Goal: Task Accomplishment & Management: Use online tool/utility

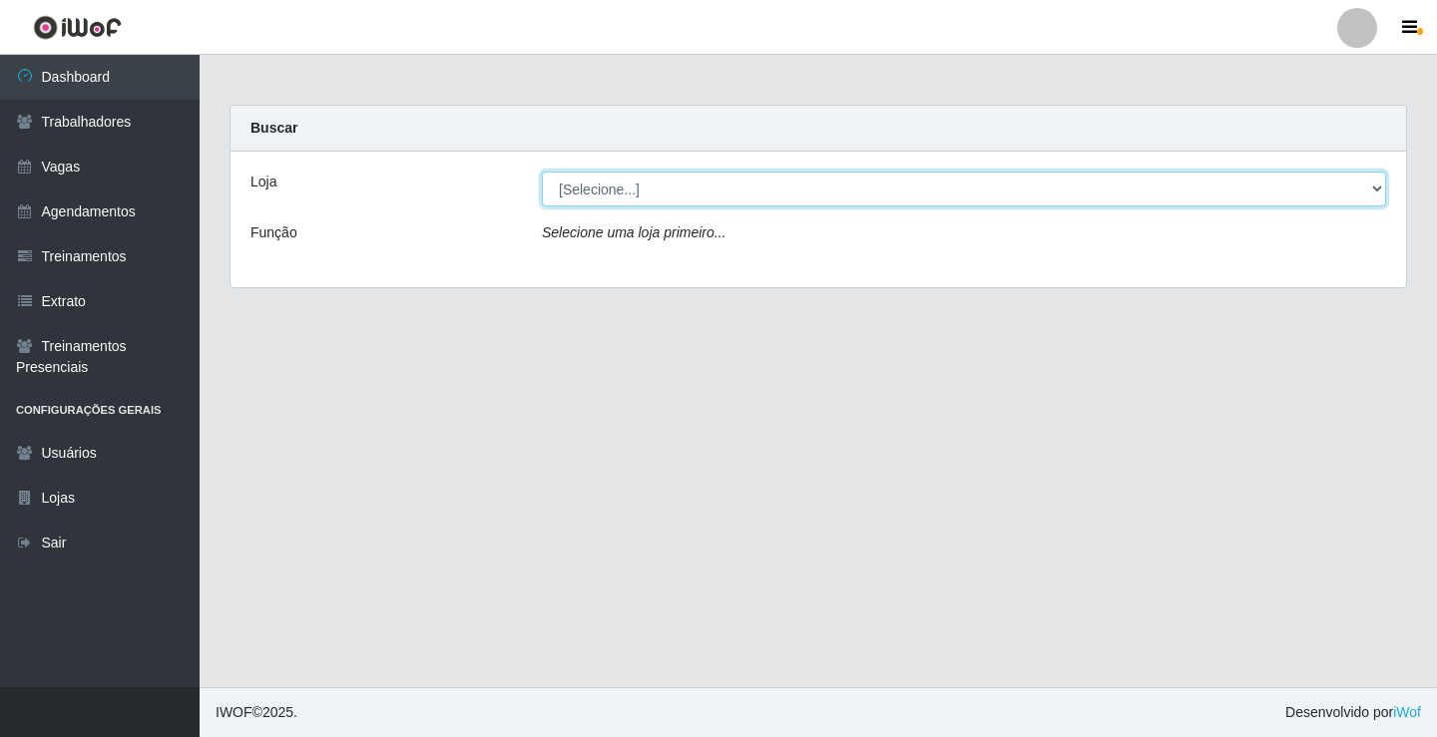
click at [589, 188] on select "[Selecione...] Edilicya Supermercado" at bounding box center [964, 189] width 844 height 35
select select "460"
click at [542, 172] on select "[Selecione...] Edilicya Supermercado" at bounding box center [964, 189] width 844 height 35
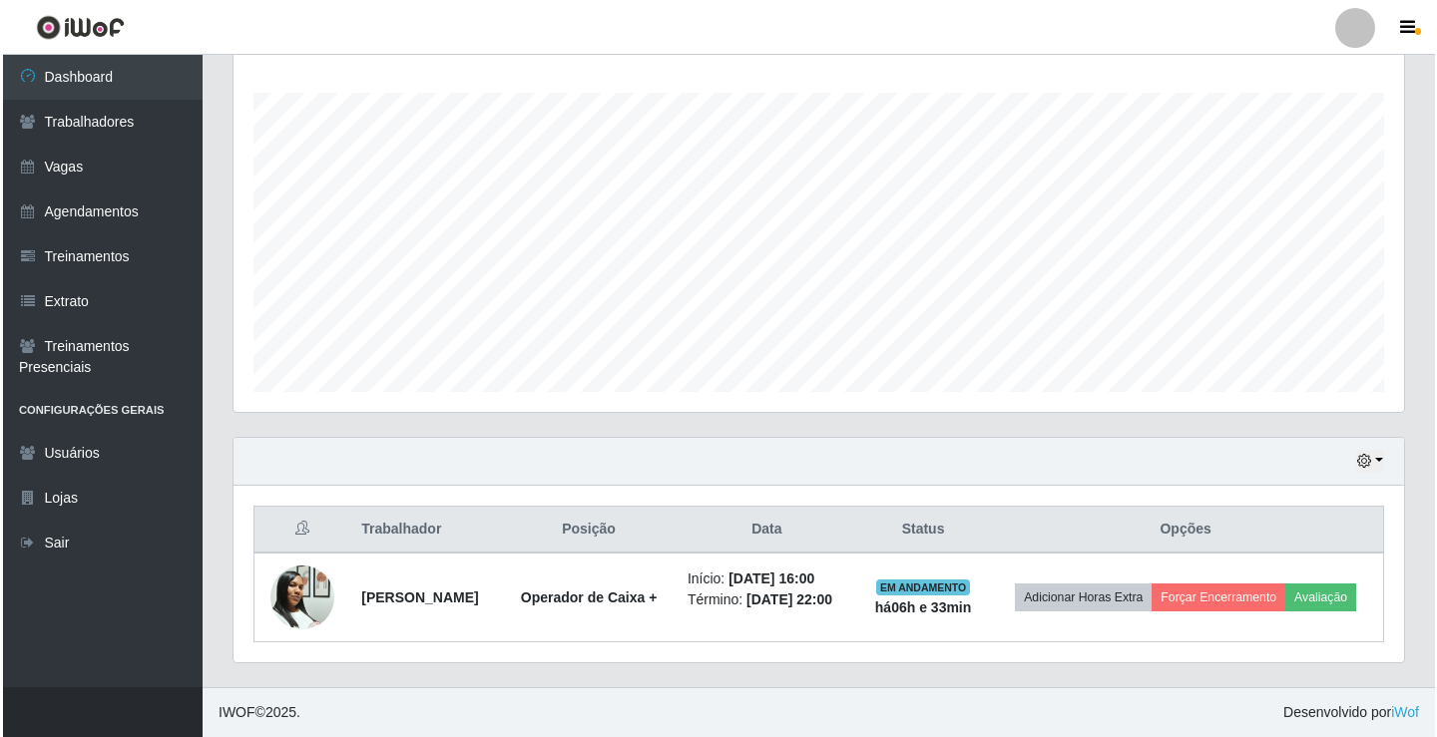
scroll to position [336, 0]
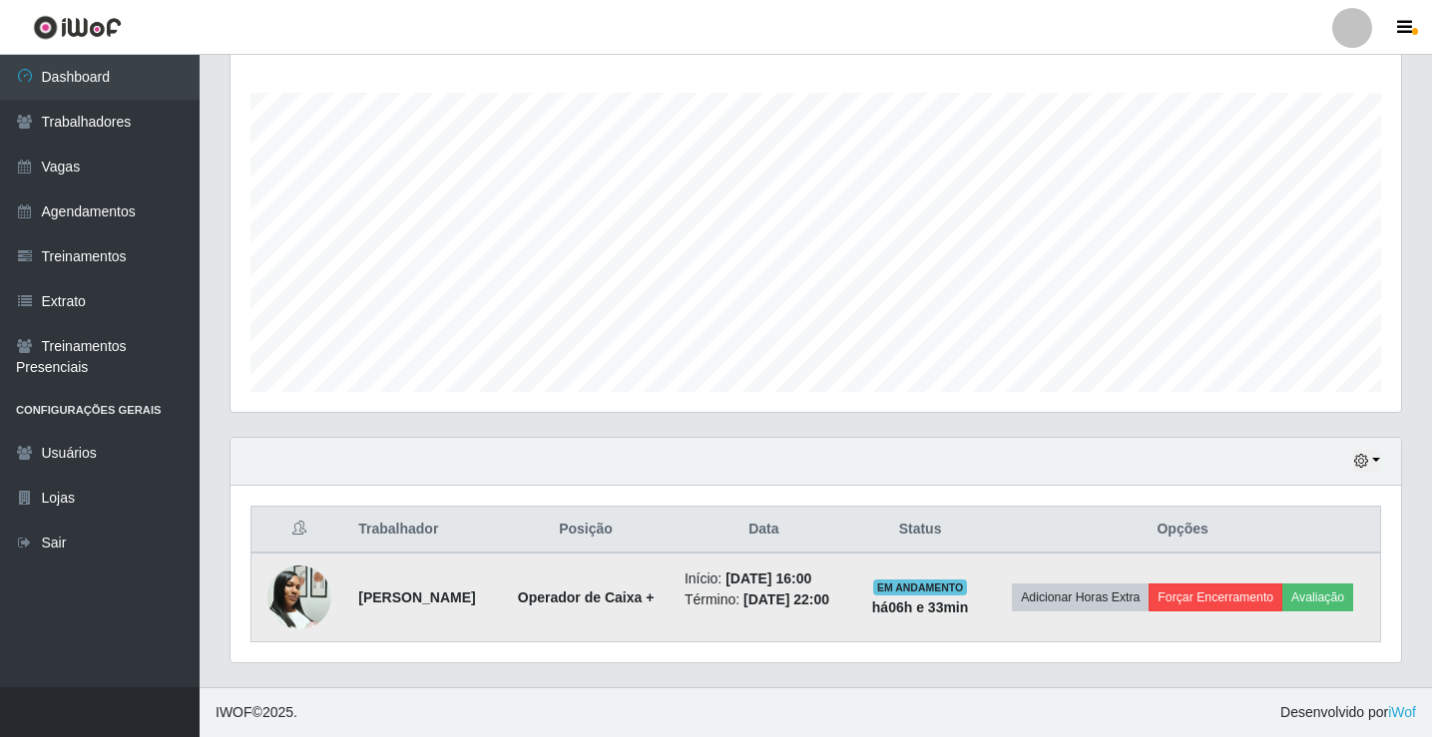
drag, startPoint x: 1274, startPoint y: 591, endPoint x: 1294, endPoint y: 584, distance: 21.1
click at [1294, 584] on td "Adicionar Horas Extra Forçar Encerramento Avaliação" at bounding box center [1182, 598] width 395 height 90
click at [1282, 584] on button "Forçar Encerramento" at bounding box center [1216, 598] width 134 height 28
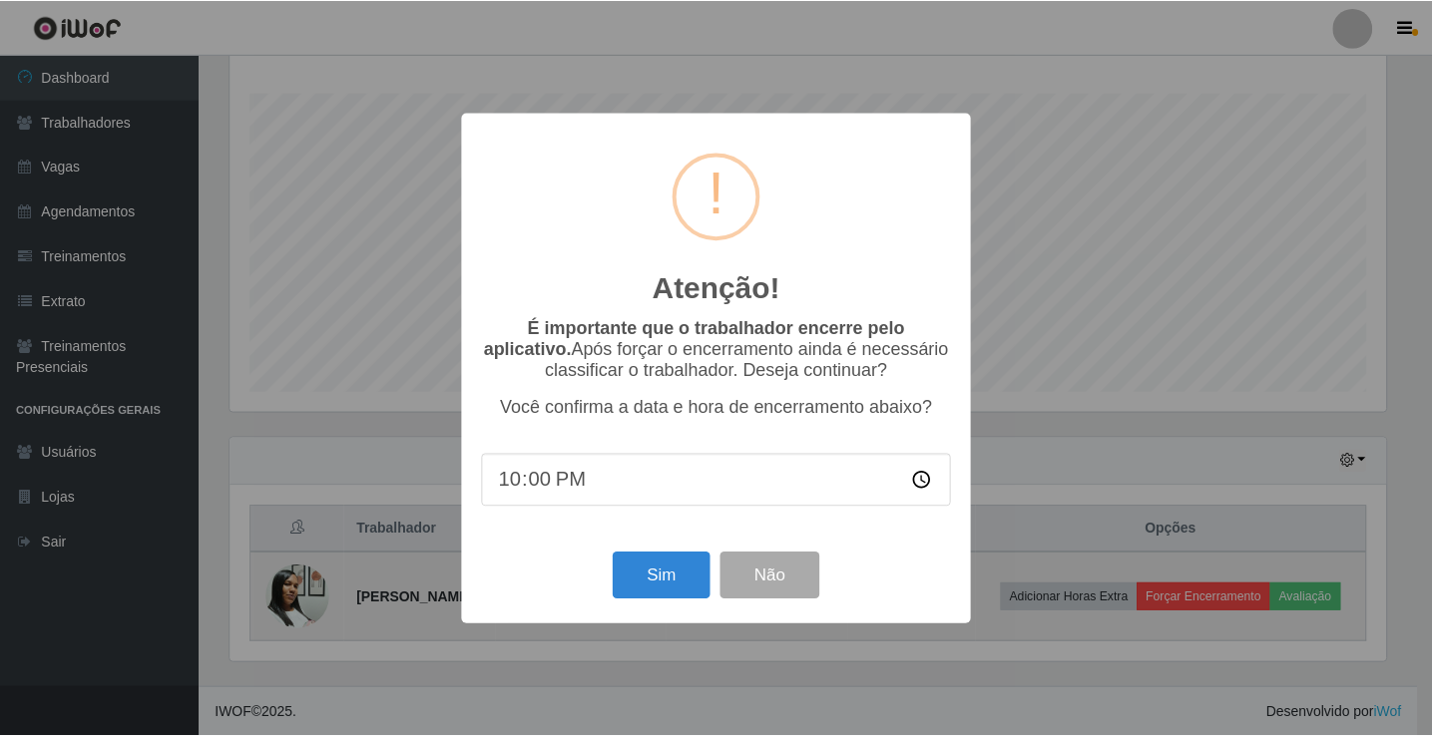
scroll to position [414, 1161]
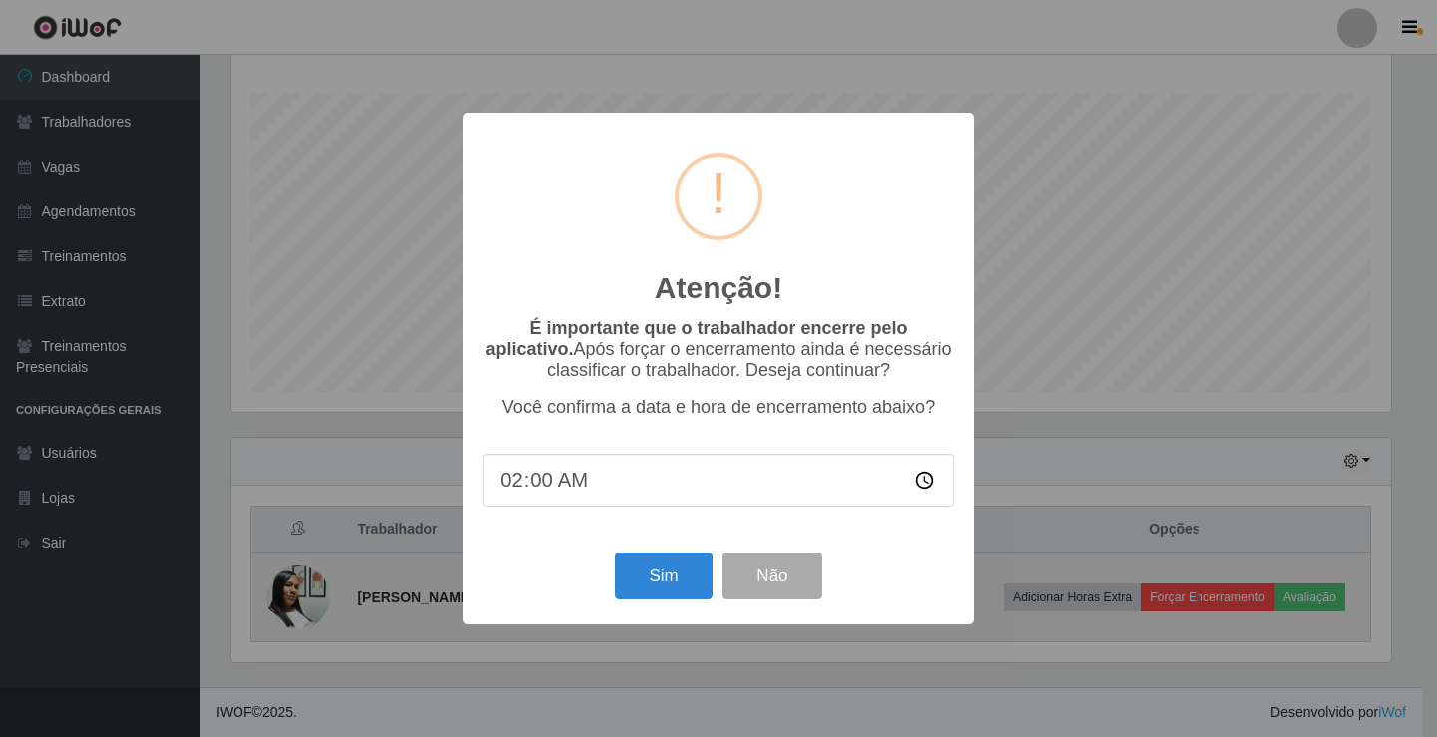
type input "22:00"
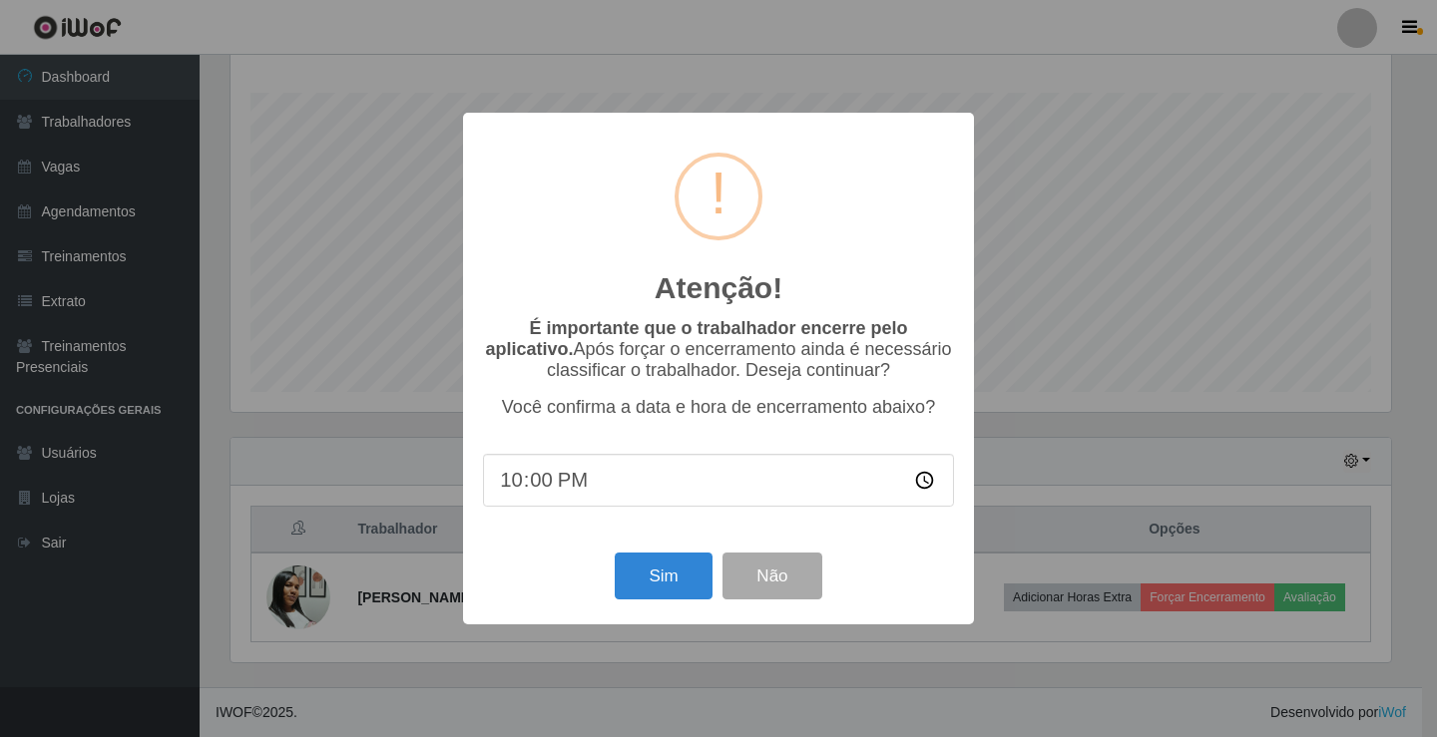
click at [1284, 583] on div "Atenção! × É importante que o trabalhador encerre pelo aplicativo. Após forçar …" at bounding box center [718, 368] width 1437 height 737
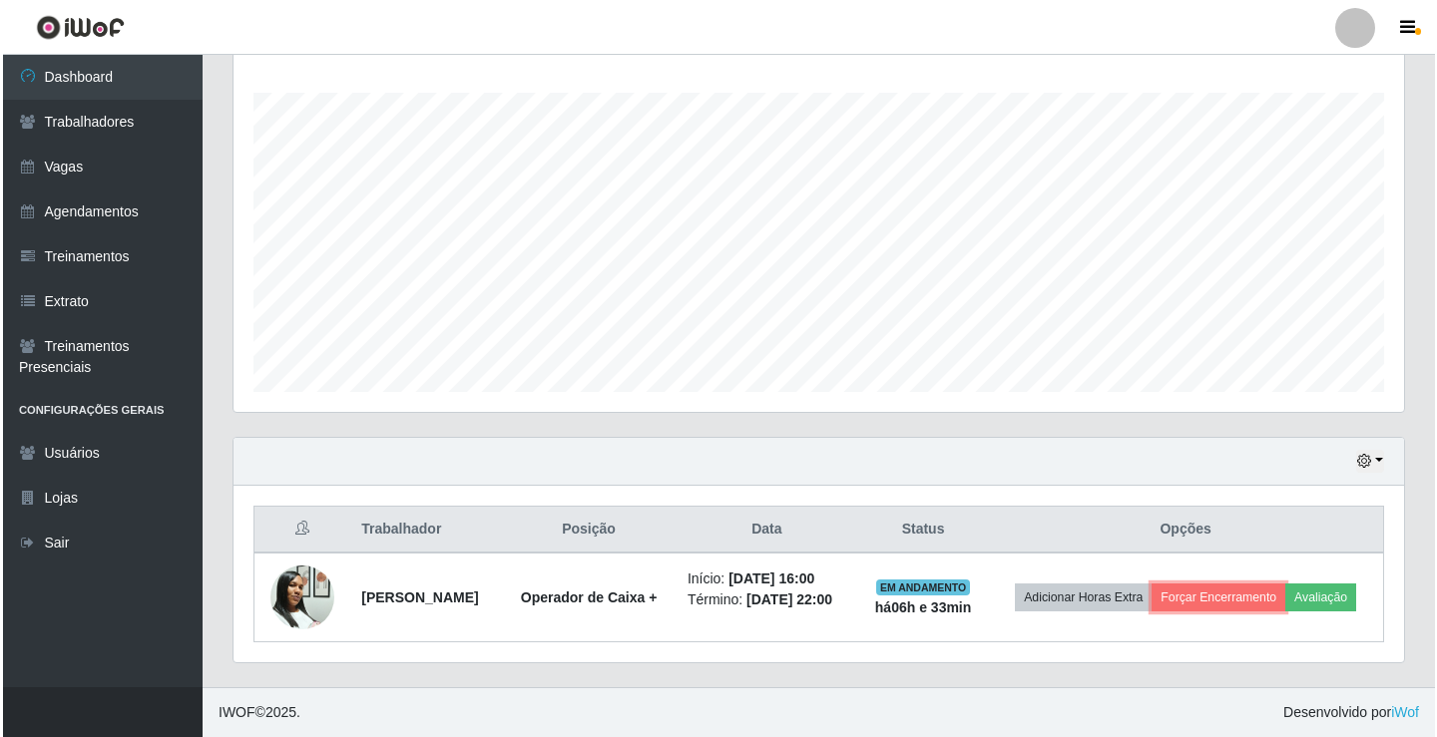
scroll to position [414, 1170]
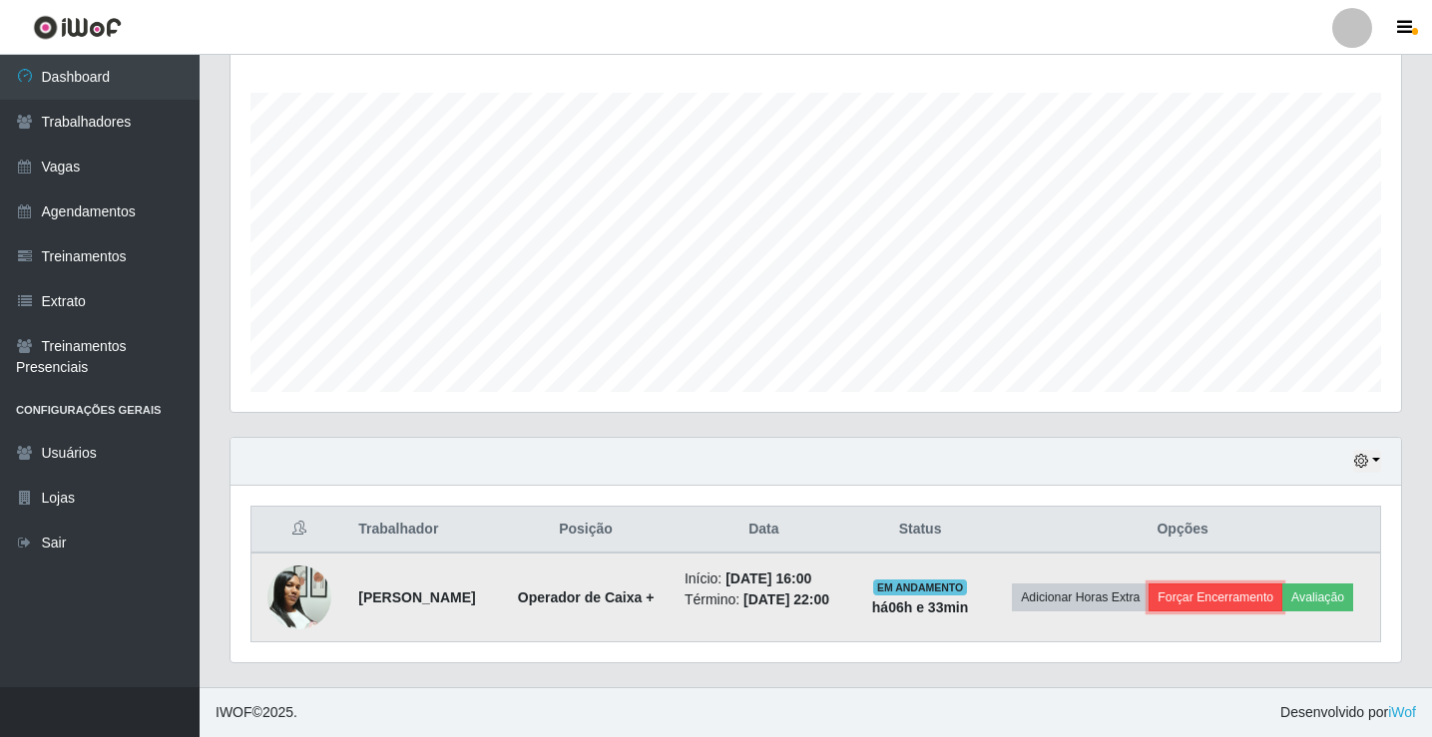
click at [1282, 584] on button "Forçar Encerramento" at bounding box center [1216, 598] width 134 height 28
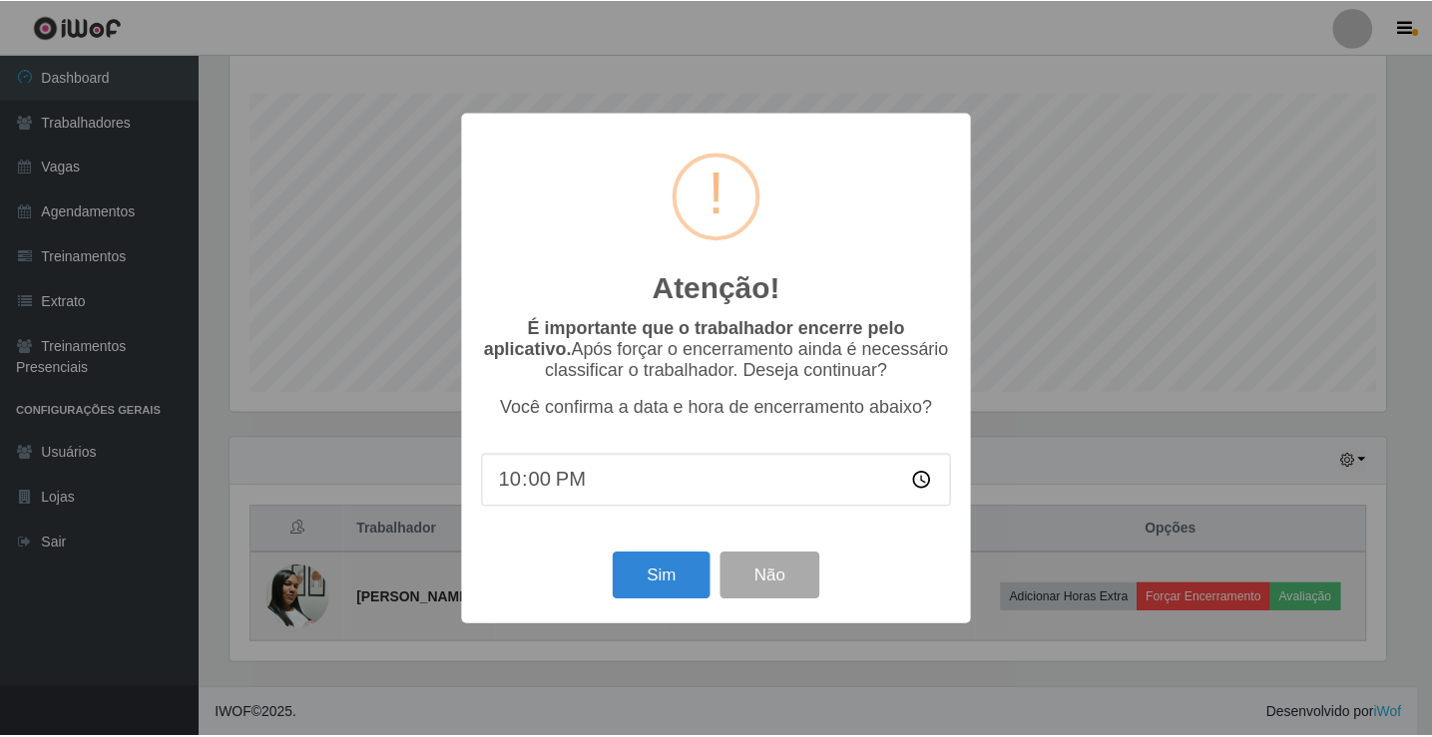
scroll to position [414, 1161]
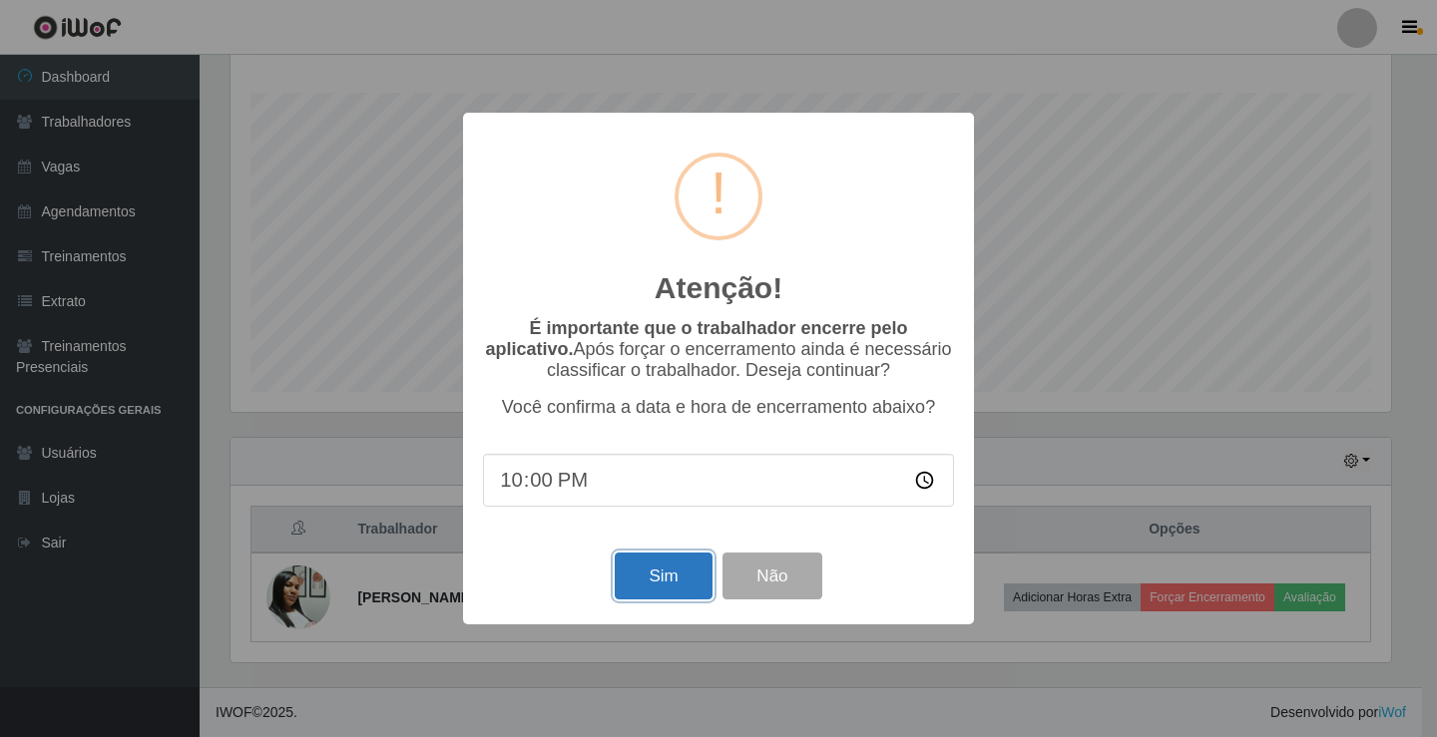
drag, startPoint x: 675, startPoint y: 604, endPoint x: 704, endPoint y: 594, distance: 31.6
click at [704, 594] on button "Sim" at bounding box center [663, 576] width 97 height 47
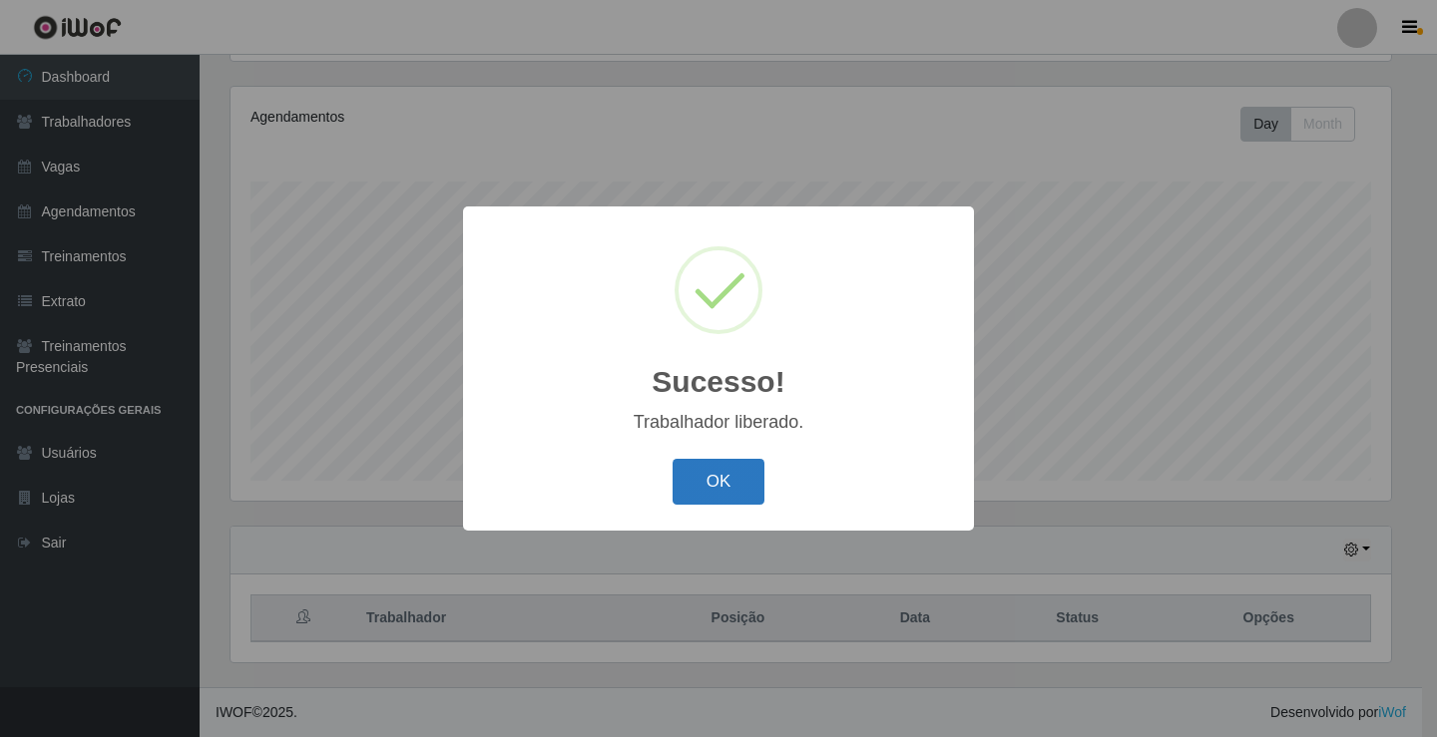
click at [688, 494] on button "OK" at bounding box center [719, 482] width 93 height 47
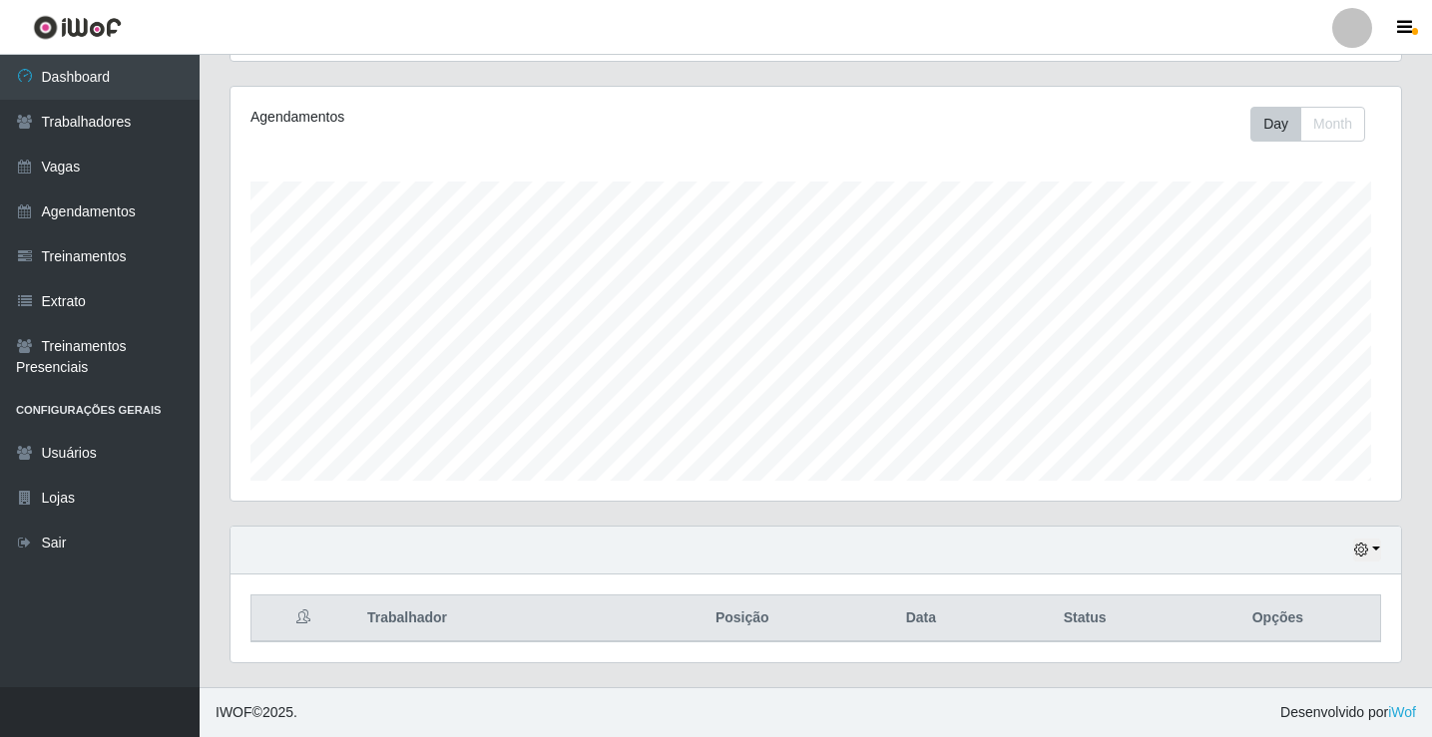
scroll to position [414, 1170]
